Goal: Use online tool/utility: Utilize a website feature to perform a specific function

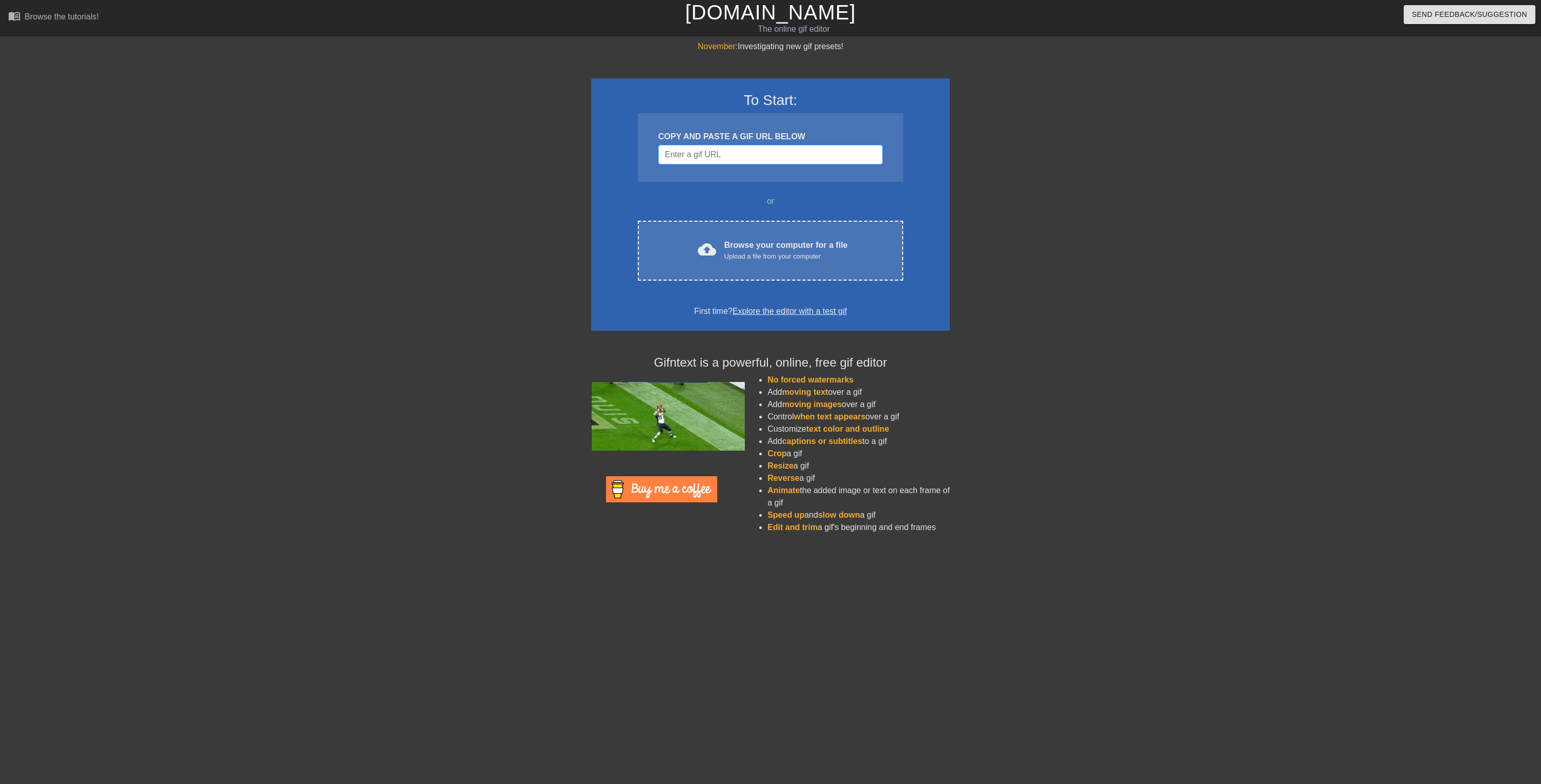
drag, startPoint x: 709, startPoint y: 155, endPoint x: 791, endPoint y: 166, distance: 82.7
click at [709, 155] on input "Username" at bounding box center [770, 154] width 224 height 20
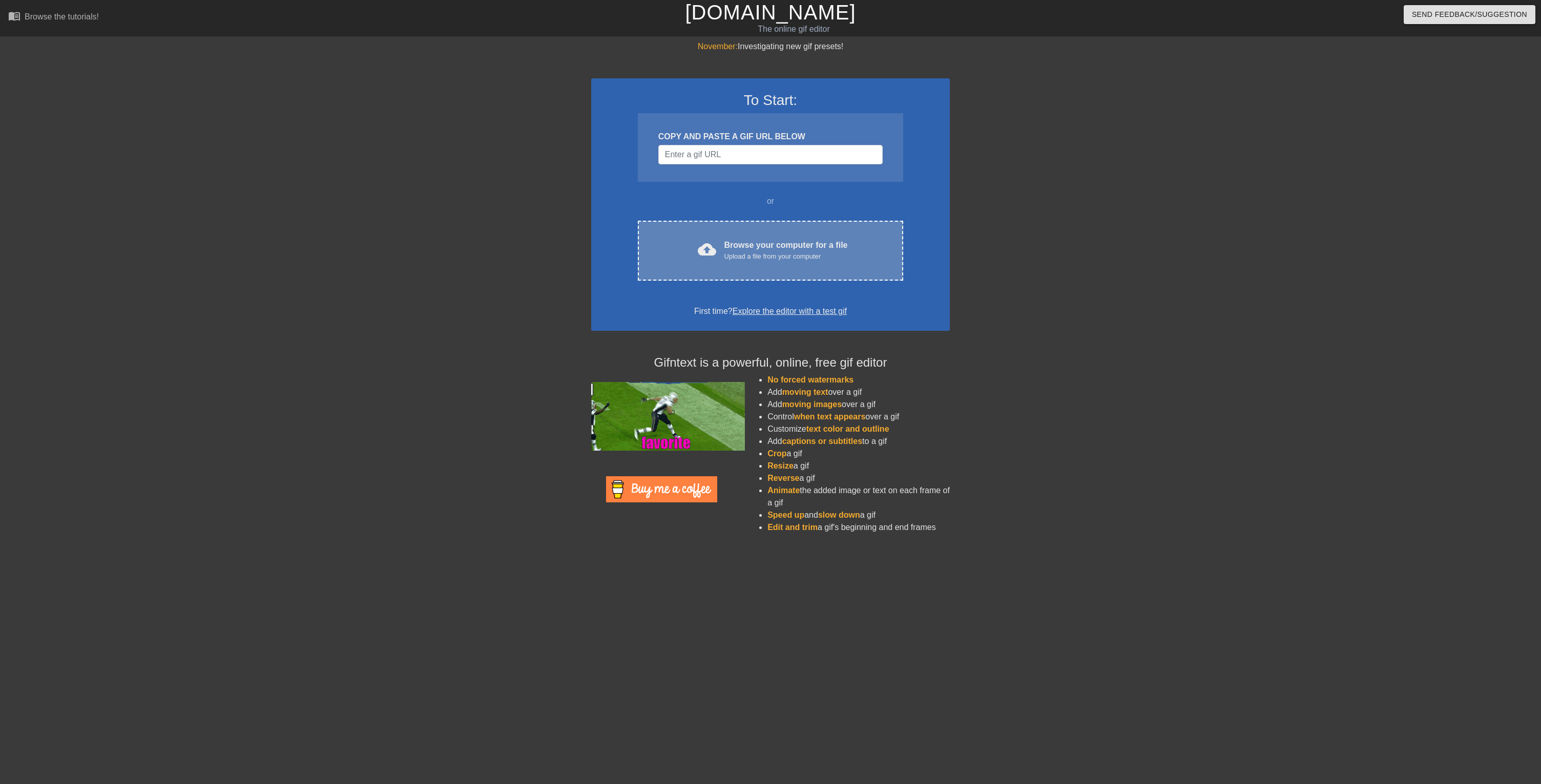
click at [788, 278] on div "cloud_upload Browse your computer for a file Upload a file from your computer C…" at bounding box center [770, 251] width 266 height 60
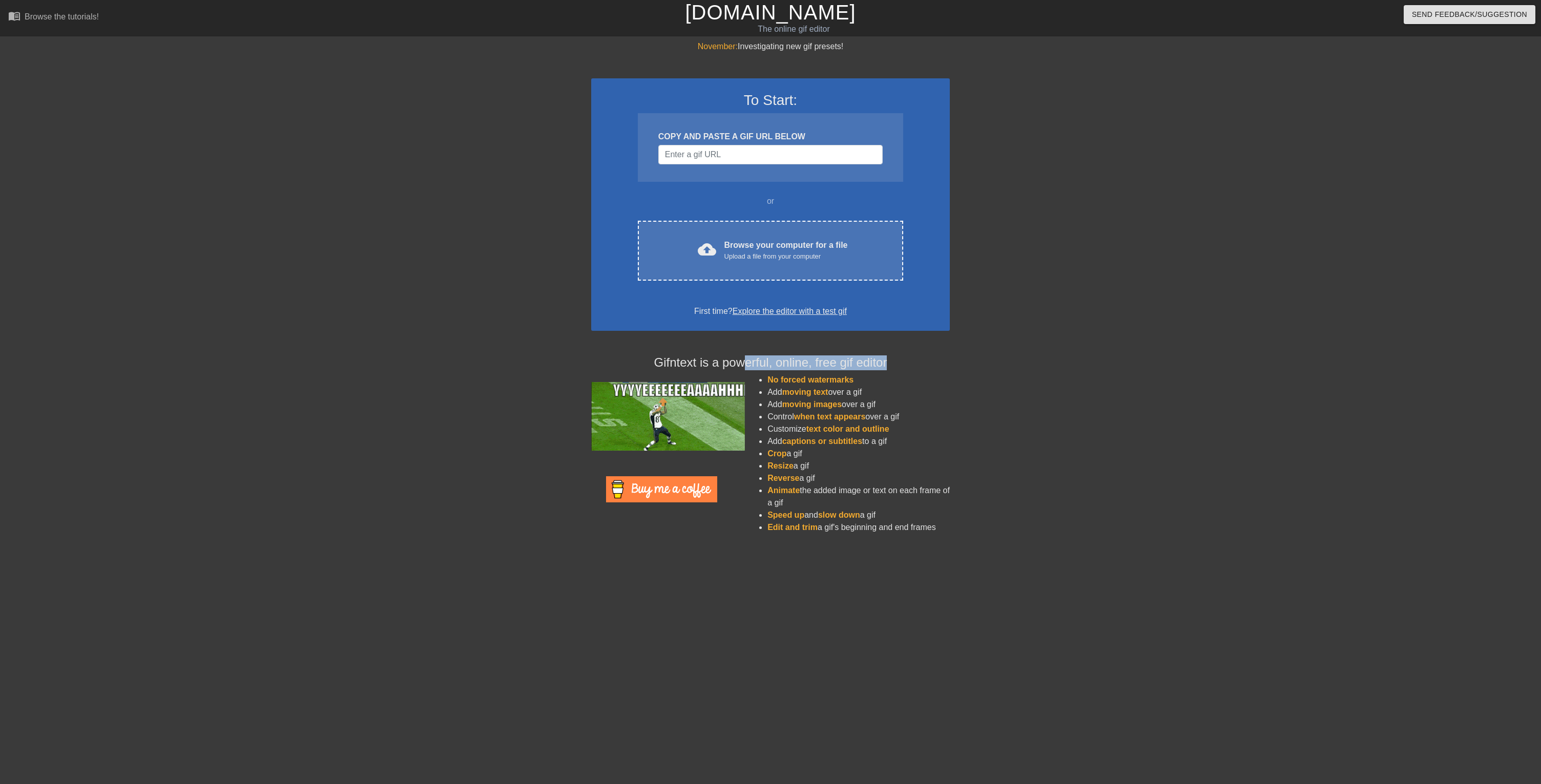
drag, startPoint x: 757, startPoint y: 362, endPoint x: 896, endPoint y: 365, distance: 139.0
click at [896, 365] on h4 "Gifntext is a powerful, online, free gif editor" at bounding box center [770, 362] width 358 height 15
drag, startPoint x: 912, startPoint y: 364, endPoint x: 702, endPoint y: 356, distance: 210.2
click at [702, 356] on h4 "Gifntext is a powerful, online, free gif editor" at bounding box center [770, 362] width 358 height 15
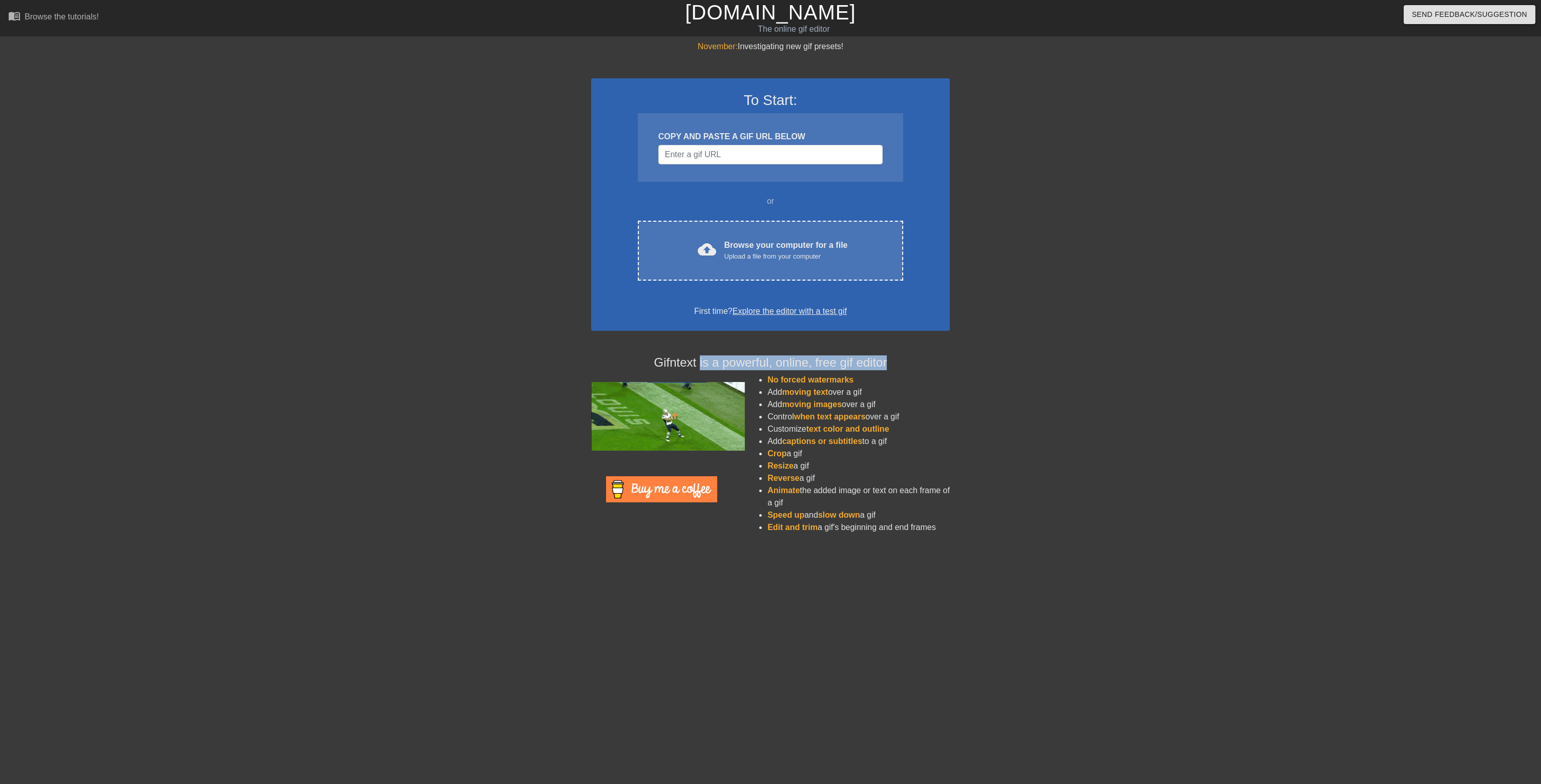
click at [702, 356] on h4 "Gifntext is a powerful, online, free gif editor" at bounding box center [770, 362] width 358 height 15
drag, startPoint x: 782, startPoint y: 405, endPoint x: 909, endPoint y: 405, distance: 127.0
click at [909, 405] on li "Add moving images over a gif" at bounding box center [858, 404] width 182 height 13
click at [723, 146] on input "Username" at bounding box center [770, 154] width 224 height 20
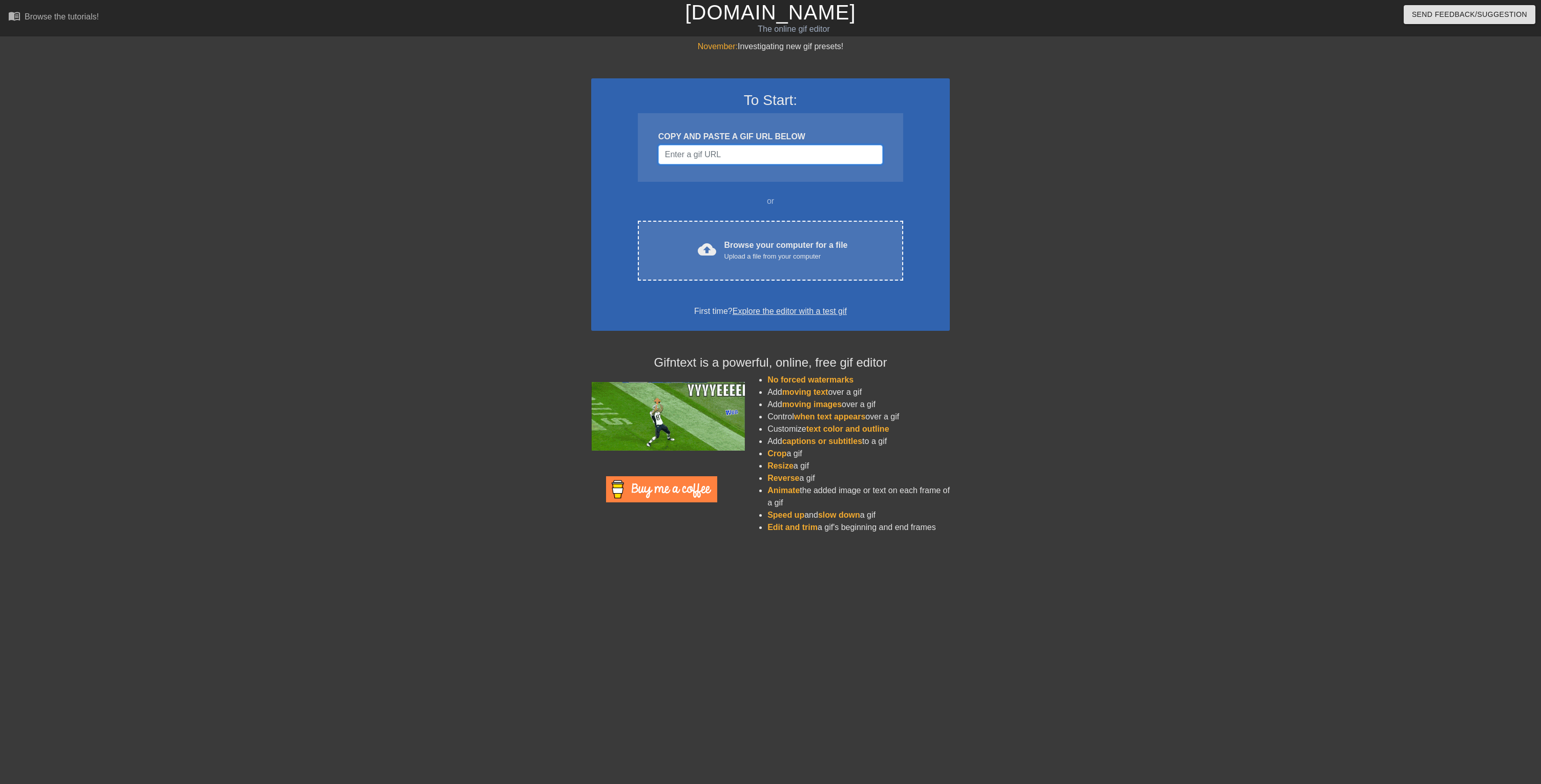
click at [721, 151] on input "Username" at bounding box center [770, 154] width 224 height 20
paste input "[URL][DOMAIN_NAME]"
type input "[URL][DOMAIN_NAME]"
